Goal: Navigation & Orientation: Find specific page/section

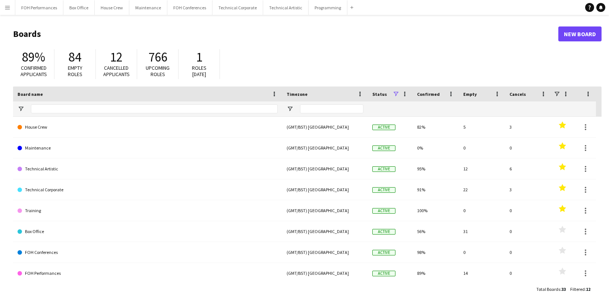
click at [284, 48] on div "89% Confirmed applicants 84 Empty roles 12 Cancelled applicants 766 Upcoming ro…" at bounding box center [307, 66] width 589 height 41
click at [36, 10] on button "FOH Performances Close" at bounding box center [39, 7] width 48 height 15
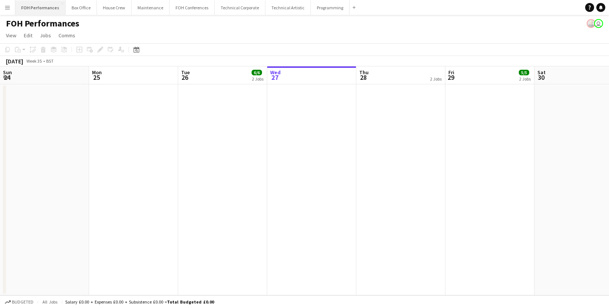
scroll to position [0, 178]
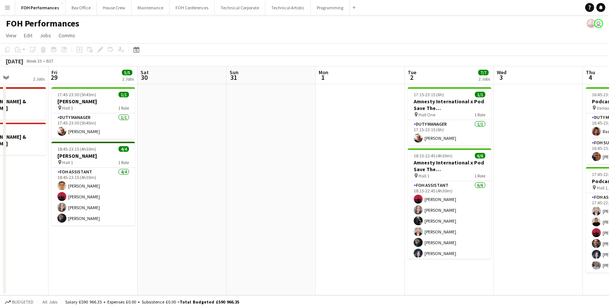
drag, startPoint x: 419, startPoint y: 141, endPoint x: 343, endPoint y: 142, distance: 76.1
click at [211, 142] on app-calendar-viewport "Mon 25 Tue 26 6/6 2 Jobs Wed 27 Thu 28 2 Jobs Fri 29 5/5 2 Jobs Sat 30 Sun 31 M…" at bounding box center [304, 180] width 609 height 229
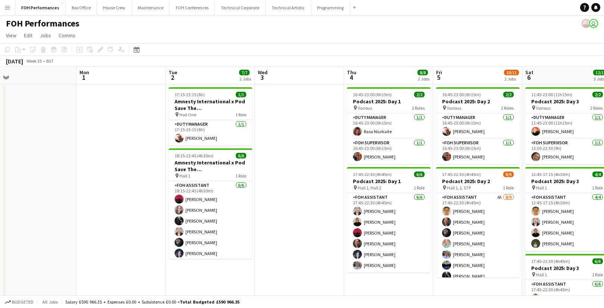
drag, startPoint x: 316, startPoint y: 142, endPoint x: 161, endPoint y: 141, distance: 155.2
click at [164, 141] on app-calendar-viewport "Thu 28 2 Jobs Fri 29 5/5 2 Jobs Sat 30 Sun 31 Mon 1 Tue 2 7/7 2 Jobs Wed 3 Thu …" at bounding box center [302, 243] width 604 height 354
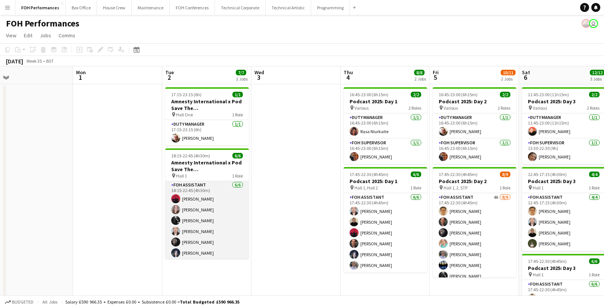
scroll to position [0, 0]
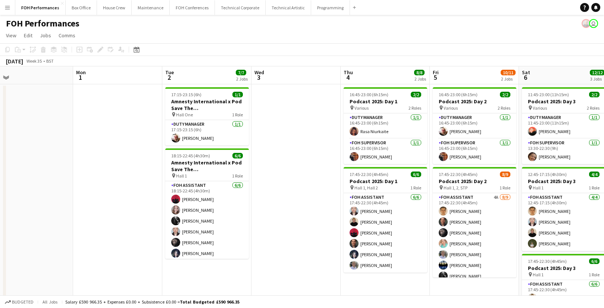
click at [547, 35] on app-page-menu "View Day view expanded Day view collapsed Month view Date picker Jump to [DATE]…" at bounding box center [302, 36] width 604 height 14
click at [554, 19] on div "FOH Performances user" at bounding box center [302, 22] width 604 height 14
click at [556, 35] on app-page-menu "View Day view expanded Day view collapsed Month view Date picker Jump to [DATE]…" at bounding box center [302, 36] width 604 height 14
